Goal: Transaction & Acquisition: Purchase product/service

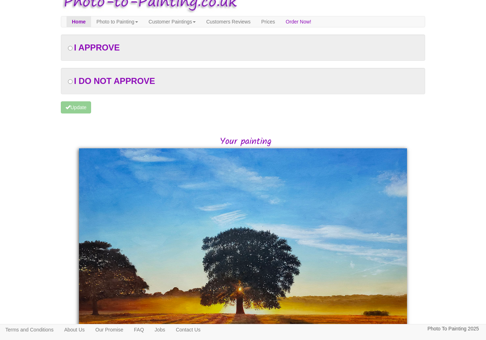
scroll to position [14, 0]
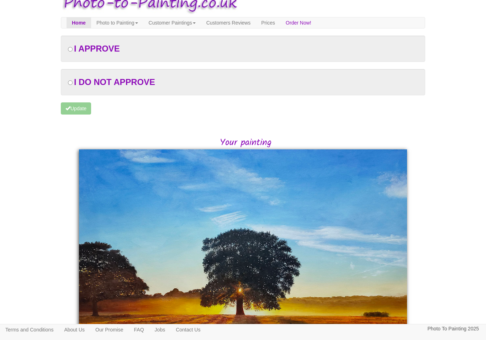
click at [77, 48] on span "I APPROVE" at bounding box center [97, 49] width 46 height 10
radio input "true"
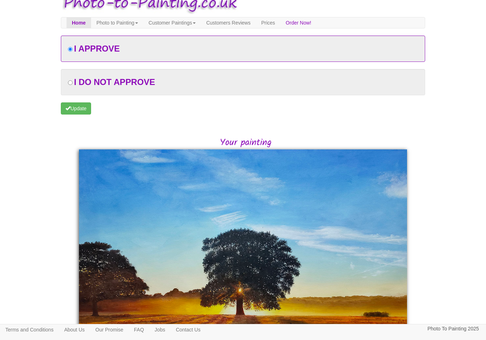
click at [72, 110] on button "Update" at bounding box center [76, 109] width 30 height 12
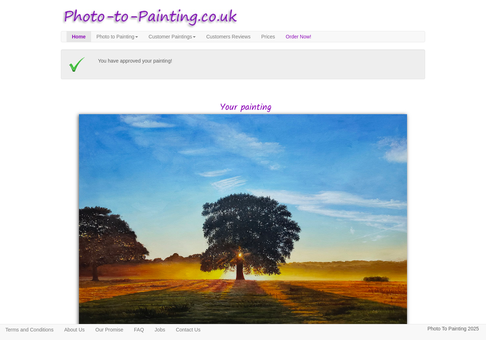
click at [317, 39] on link "Order Now!" at bounding box center [299, 36] width 36 height 11
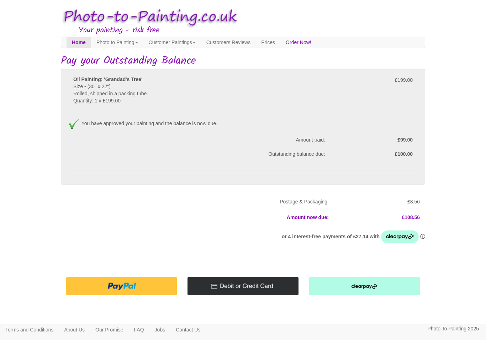
click at [271, 281] on img at bounding box center [243, 286] width 111 height 18
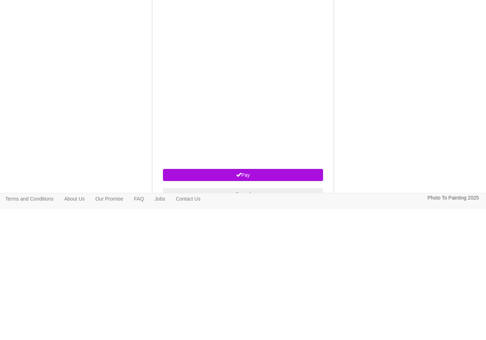
scroll to position [224, 0]
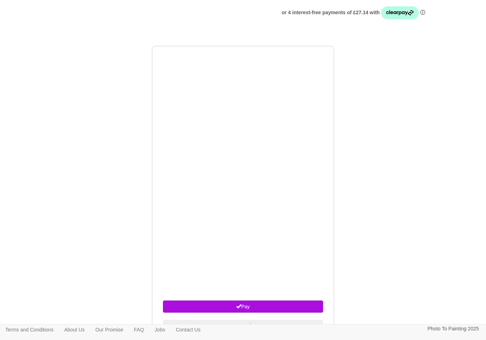
click at [253, 302] on button "Pay" at bounding box center [243, 307] width 160 height 12
